Goal: Task Accomplishment & Management: Use online tool/utility

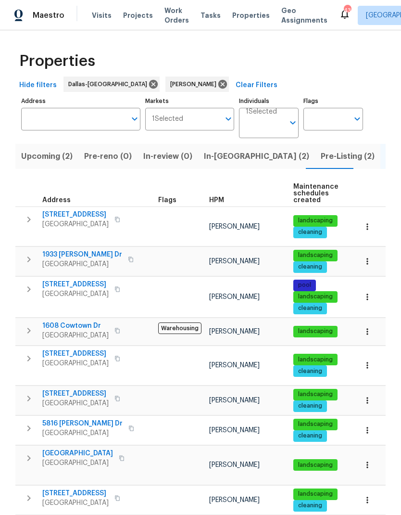
click at [72, 216] on span "[STREET_ADDRESS]" at bounding box center [75, 215] width 66 height 10
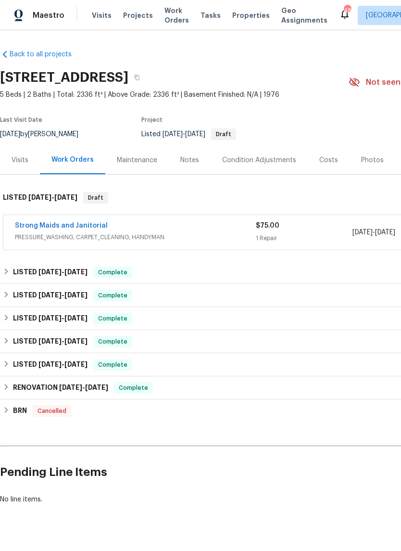
click at [35, 226] on link "Strong Maids and Janitorial" at bounding box center [61, 225] width 93 height 7
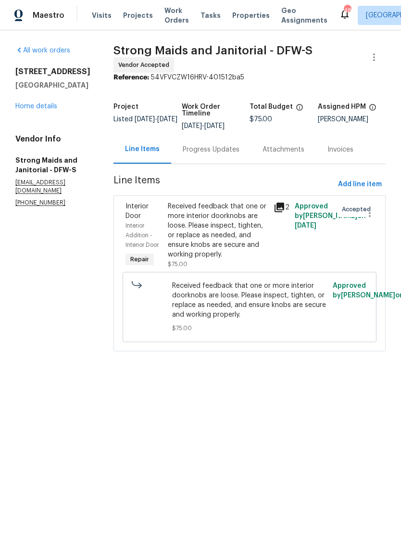
click at [40, 110] on link "Home details" at bounding box center [36, 106] width 42 height 7
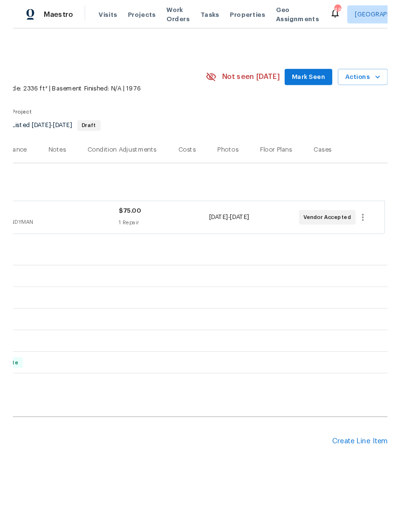
scroll to position [0, 142]
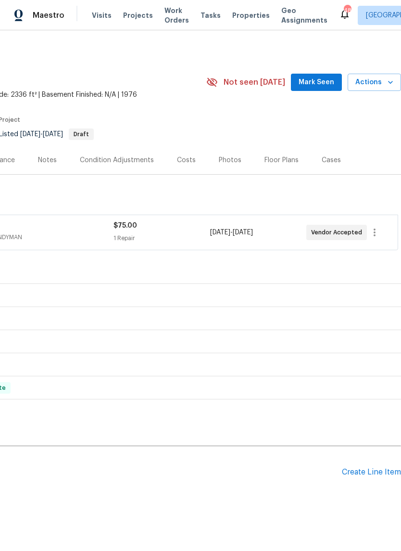
click at [369, 475] on div "Create Line Item" at bounding box center [371, 472] width 59 height 9
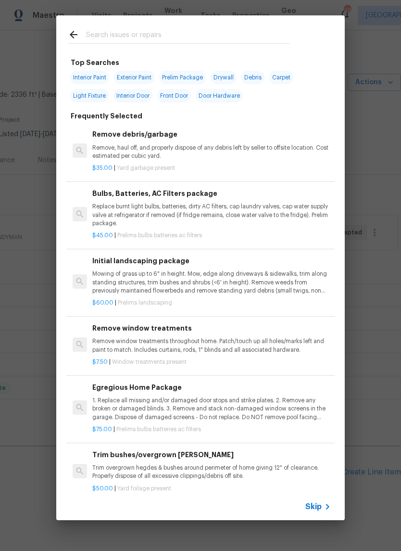
click at [153, 40] on input "text" at bounding box center [188, 36] width 204 height 14
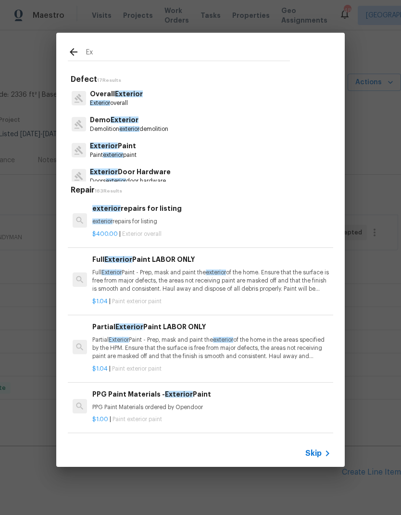
type input "E"
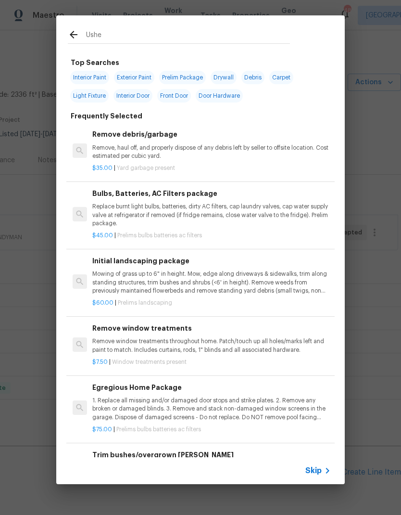
type input "Ushes"
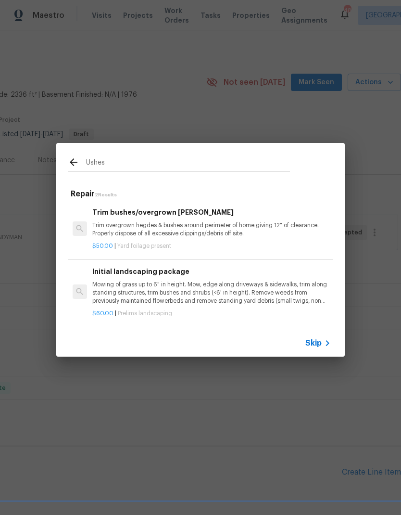
click at [186, 214] on h6 "Trim bushes/overgrown hedges" at bounding box center [211, 212] width 239 height 11
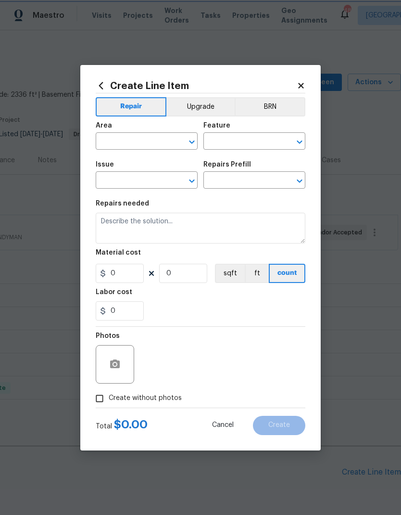
type input "Dead/overgrown tree or foliage"
type input "Trim bushes/overgrown hedges $50.00"
type textarea "Trim overgrown hegdes & bushes around perimeter of home giving 12" of clearance…"
type input "50"
type input "1"
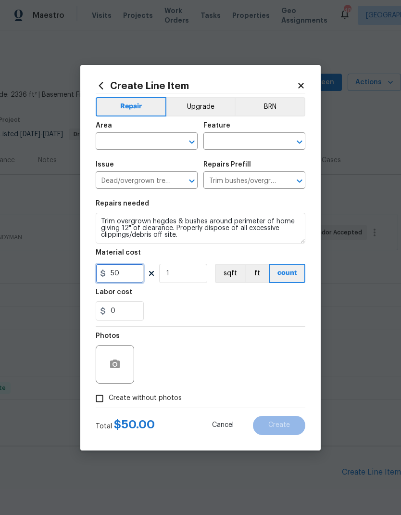
click at [131, 275] on input "50" at bounding box center [120, 273] width 48 height 19
type input "500"
click at [148, 141] on input "text" at bounding box center [133, 142] width 75 height 15
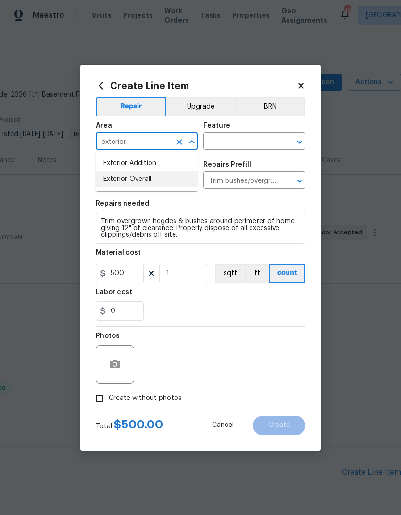
click at [163, 176] on li "Exterior Overall" at bounding box center [147, 179] width 102 height 16
type input "Exterior Overall"
click at [250, 141] on input "text" at bounding box center [241, 142] width 75 height 15
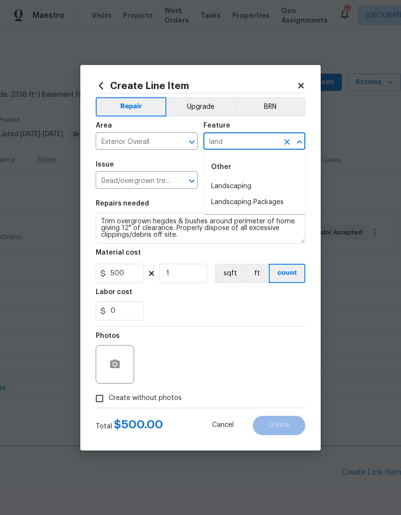
click at [250, 185] on li "Landscaping" at bounding box center [255, 186] width 102 height 16
type input "Landscaping"
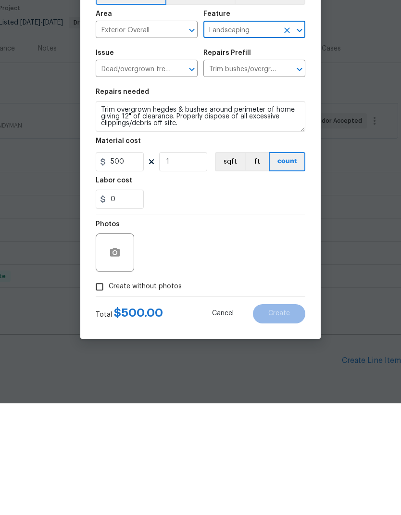
click at [99, 389] on input "Create without photos" at bounding box center [99, 398] width 18 height 18
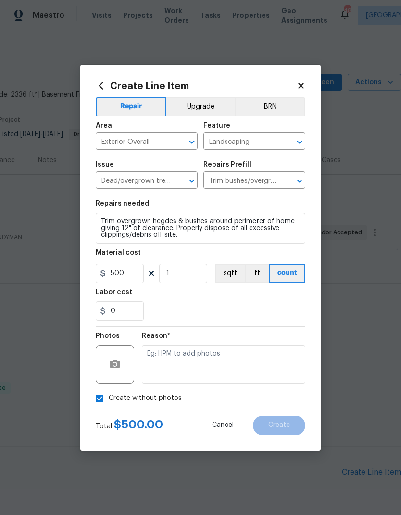
click at [96, 401] on input "Create without photos" at bounding box center [99, 398] width 18 height 18
checkbox input "false"
click at [119, 360] on icon "button" at bounding box center [115, 364] width 12 height 12
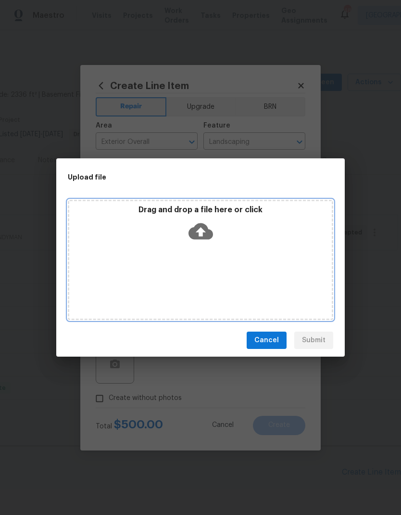
click at [197, 230] on icon at bounding box center [201, 231] width 25 height 16
